Goal: Navigation & Orientation: Find specific page/section

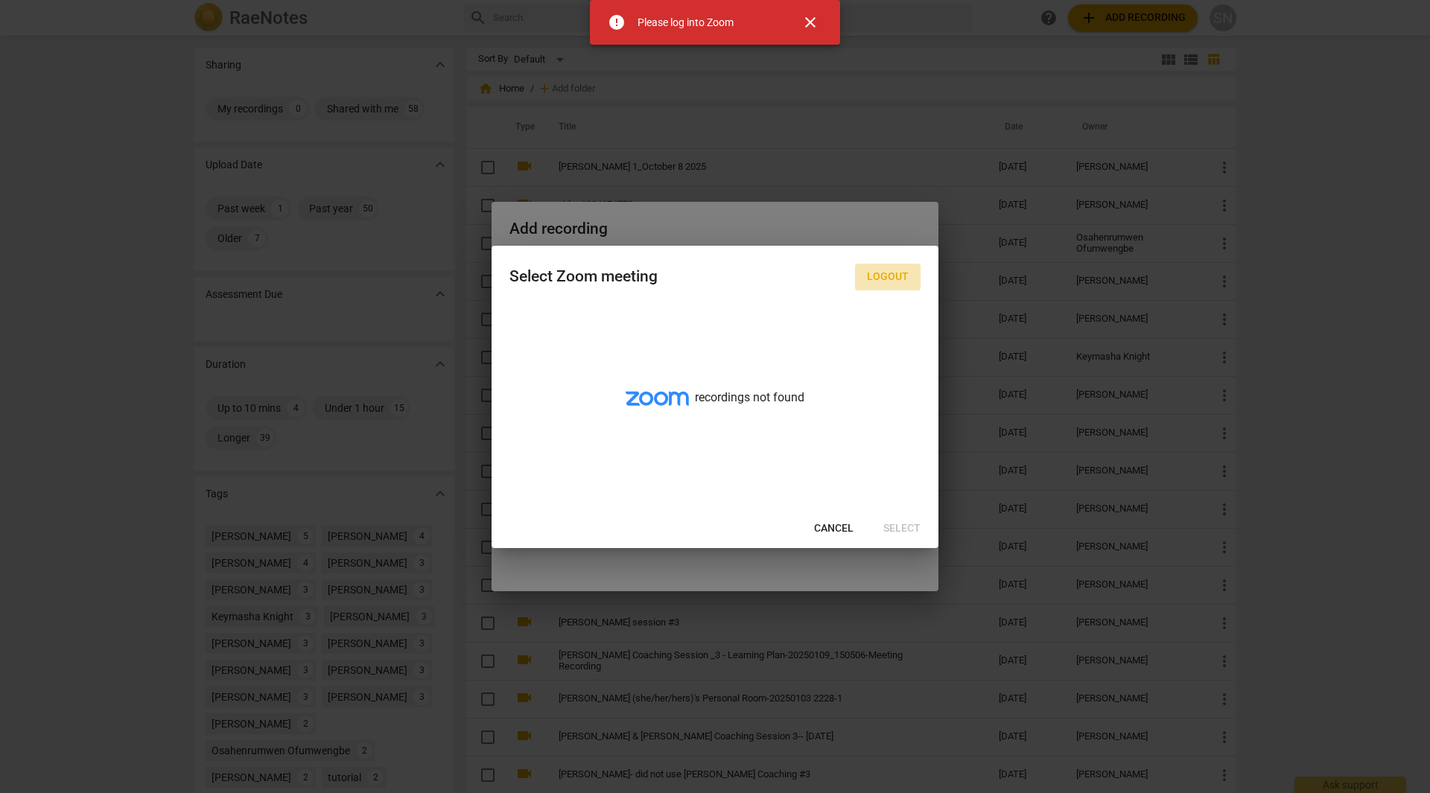
click at [880, 281] on span "Logout" at bounding box center [888, 277] width 42 height 15
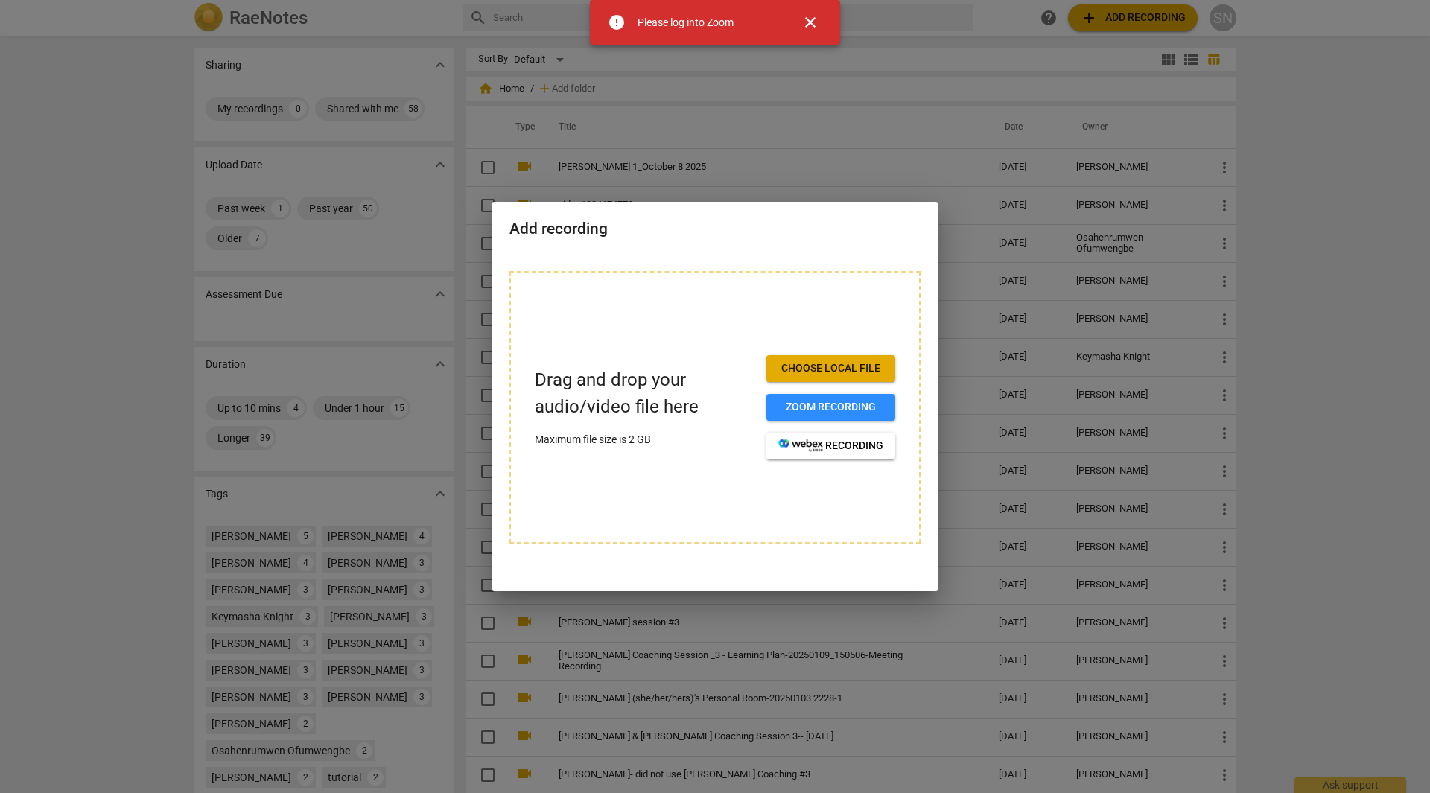
click at [810, 16] on span "close" at bounding box center [810, 22] width 18 height 18
click at [1395, 298] on div at bounding box center [715, 396] width 1430 height 793
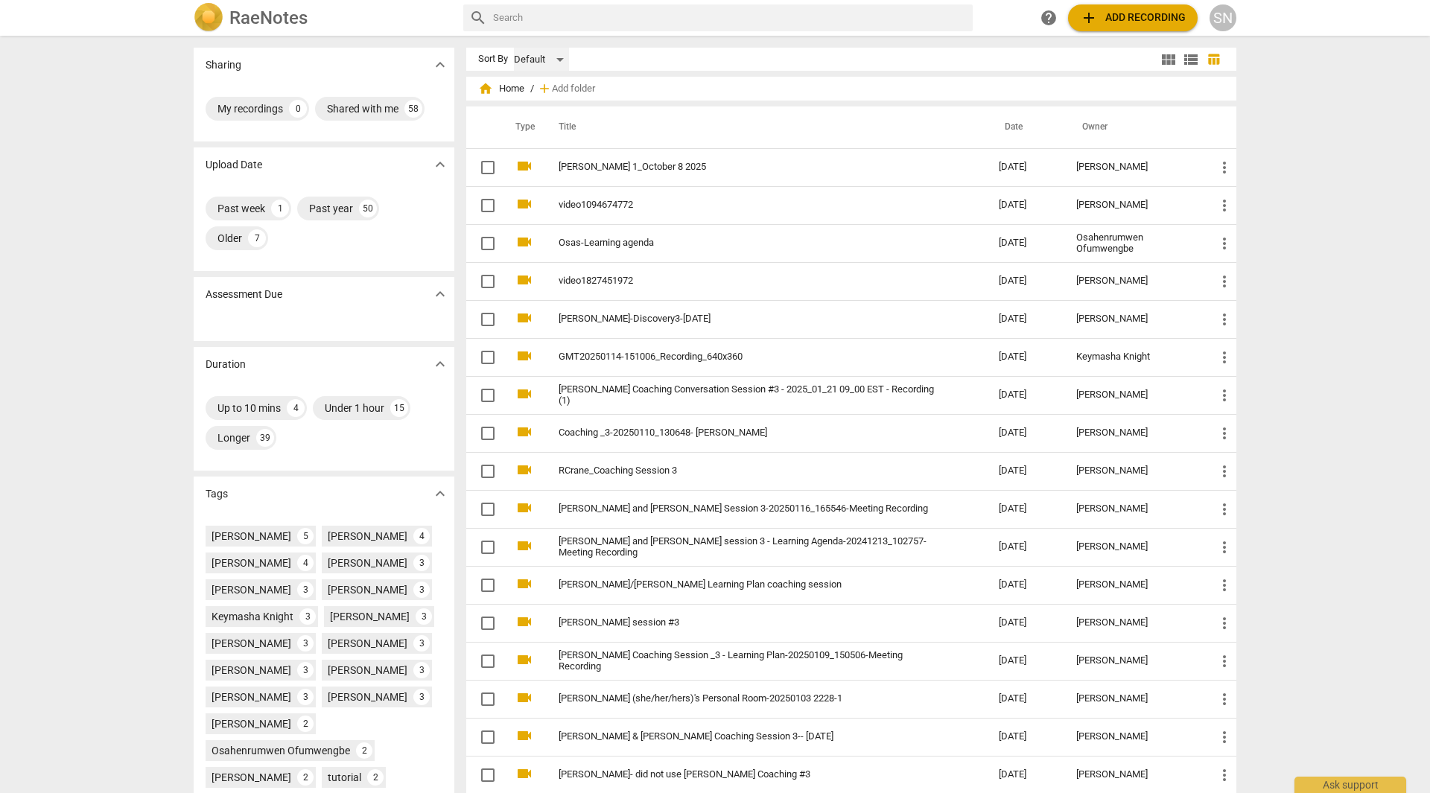
click at [561, 60] on div "Default" at bounding box center [541, 60] width 55 height 24
click at [559, 60] on li "Default" at bounding box center [547, 59] width 71 height 28
click at [328, 208] on div "Past year" at bounding box center [331, 208] width 44 height 15
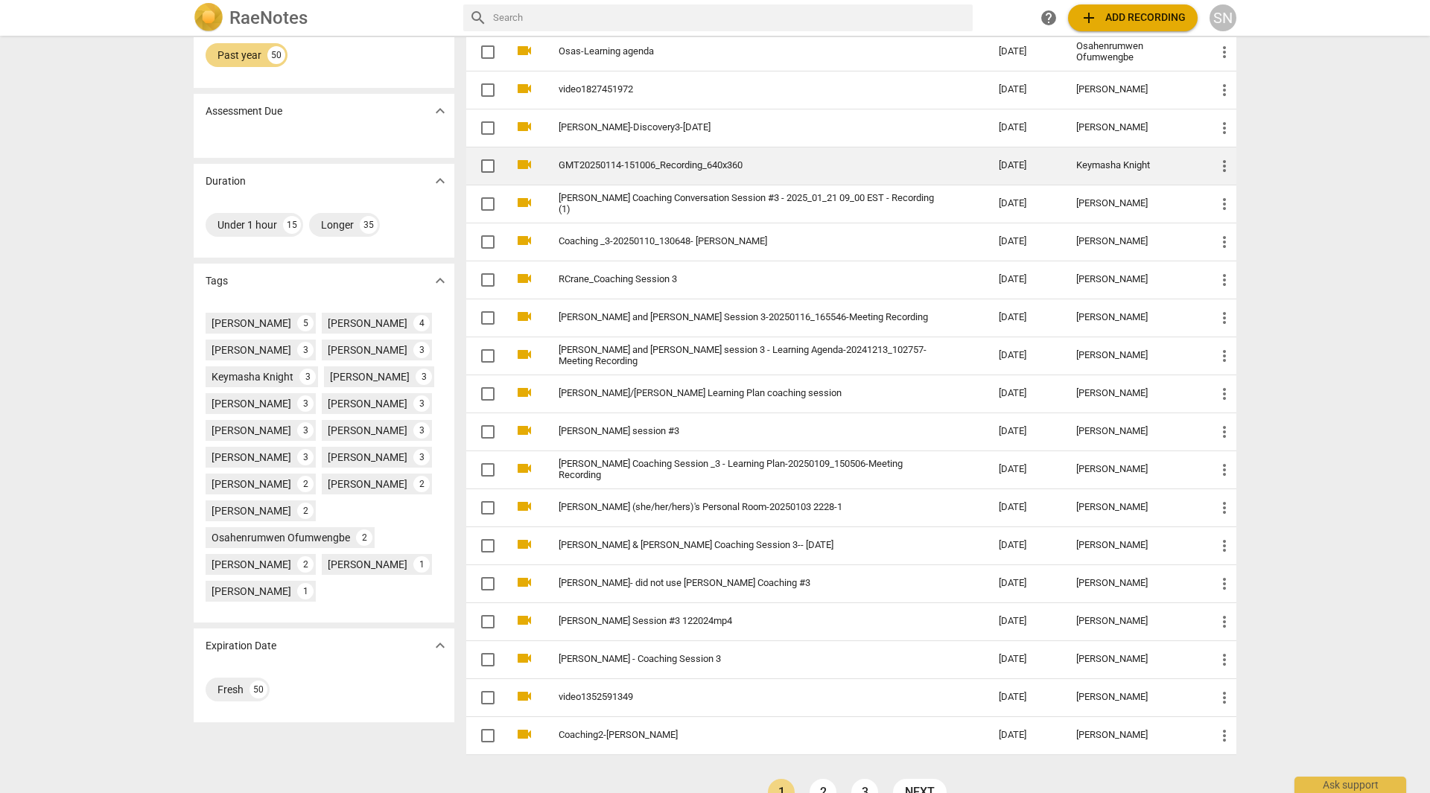
scroll to position [185, 0]
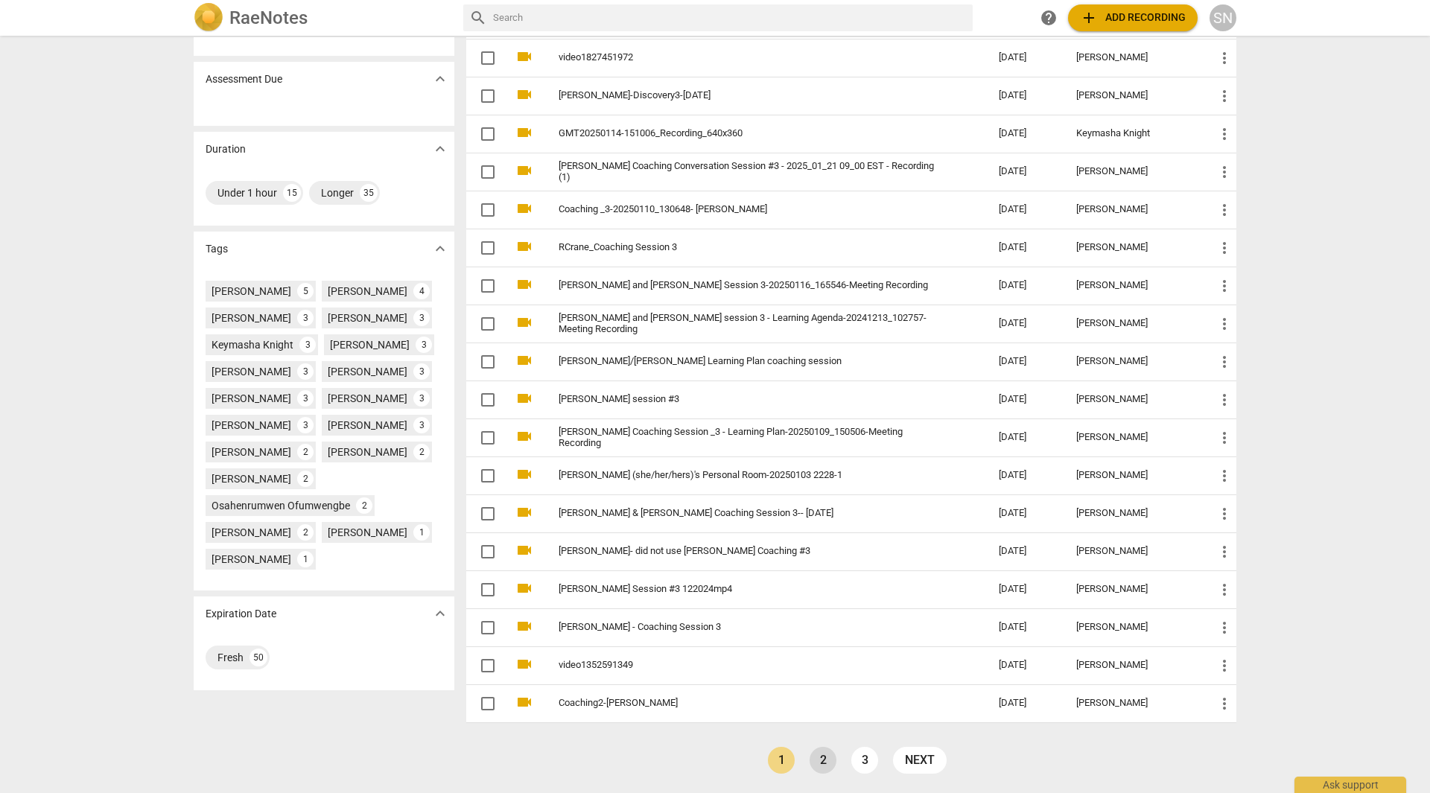
click at [816, 766] on link "2" at bounding box center [823, 760] width 27 height 27
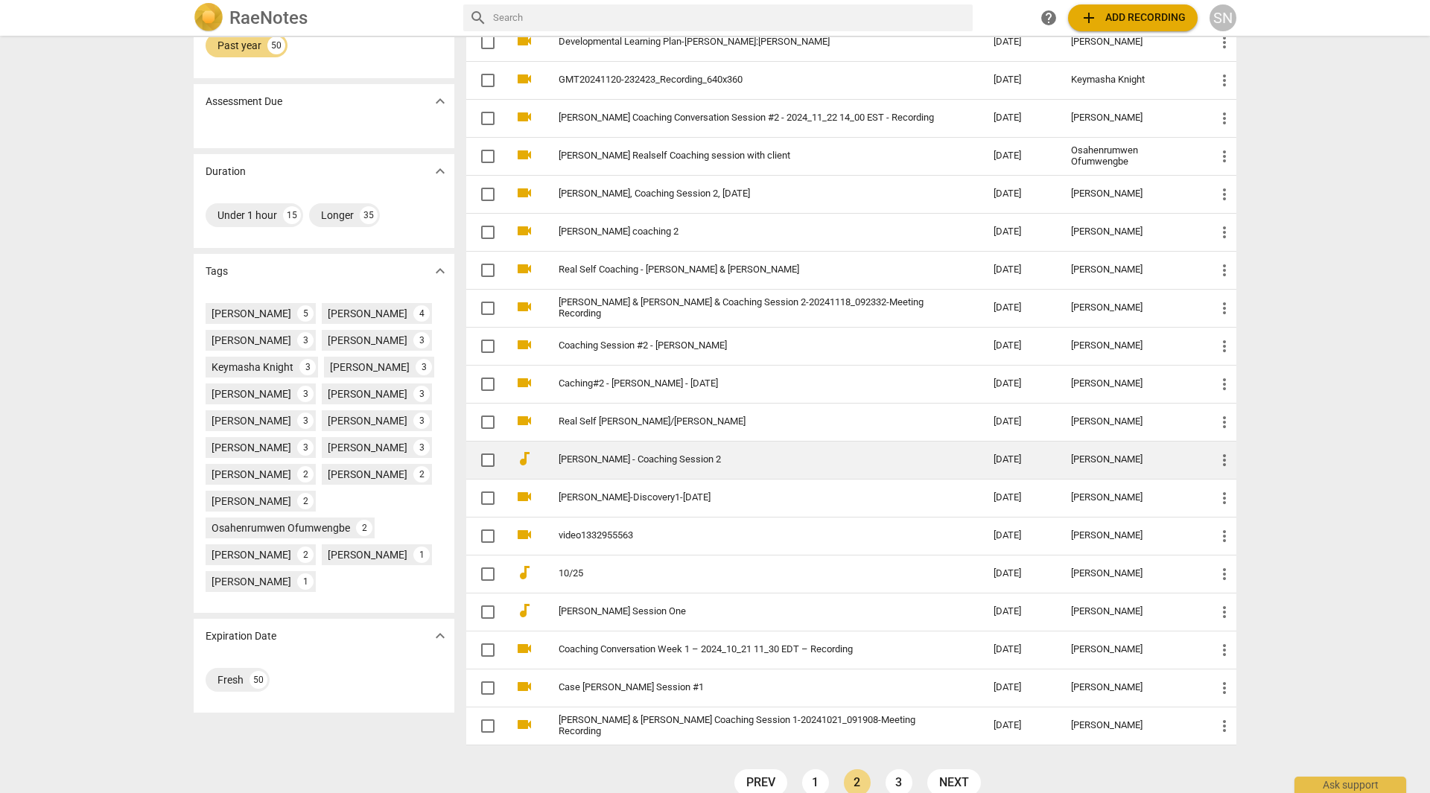
scroll to position [185, 0]
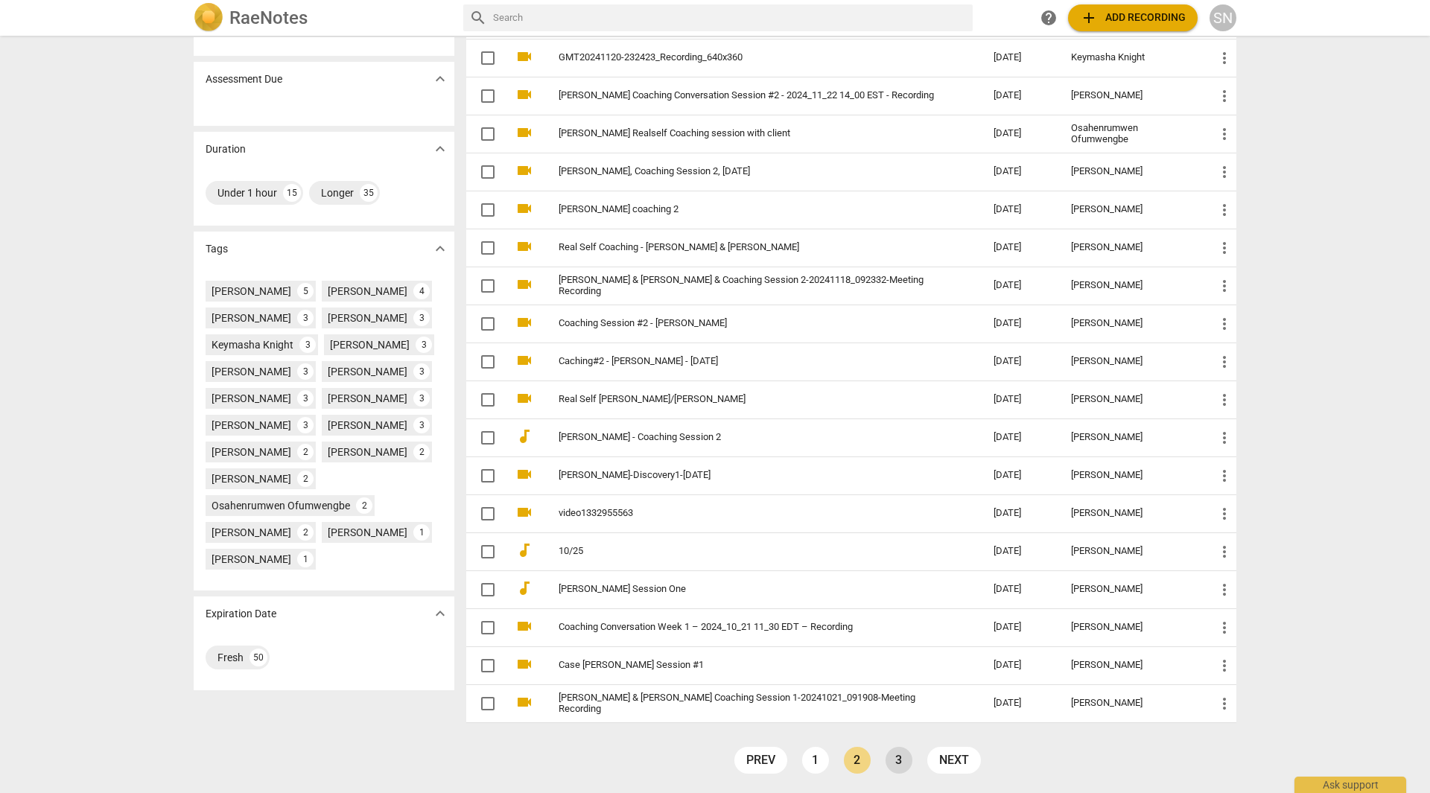
click at [897, 764] on link "3" at bounding box center [899, 760] width 27 height 27
